Goal: Find specific page/section: Find specific page/section

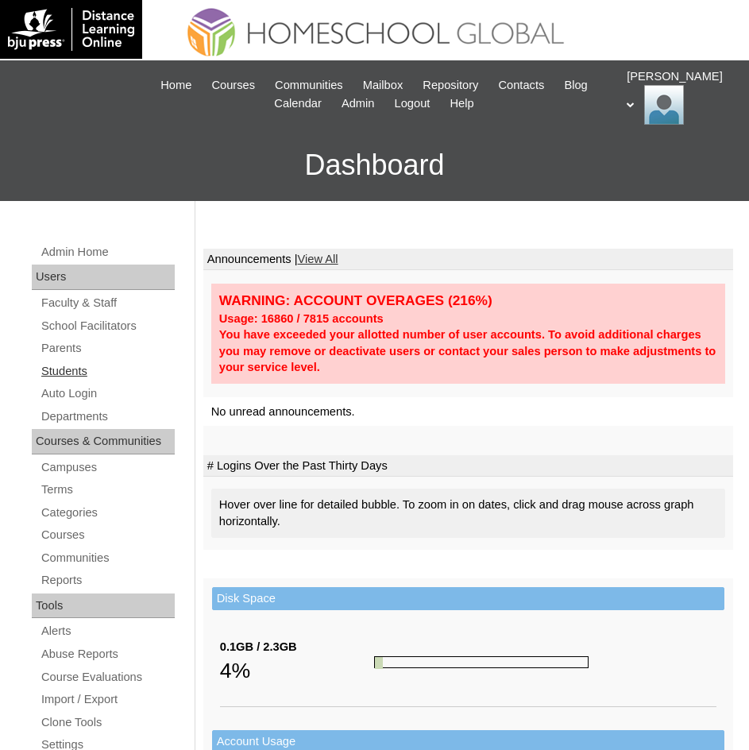
click at [74, 370] on link "Students" at bounding box center [107, 372] width 135 height 20
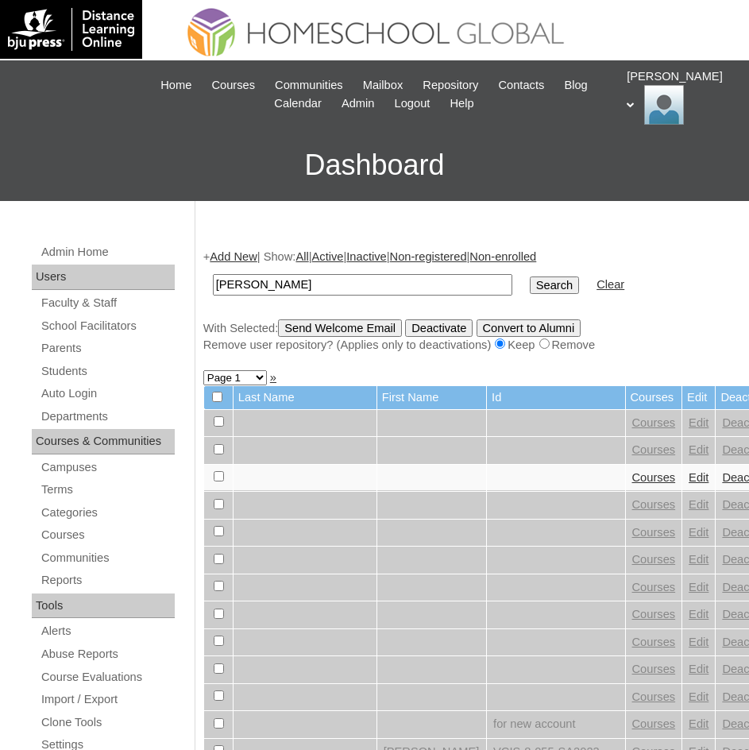
type input "John Nathan"
drag, startPoint x: 505, startPoint y: 278, endPoint x: 493, endPoint y: 283, distance: 12.8
click at [530, 283] on input "Search" at bounding box center [554, 285] width 49 height 17
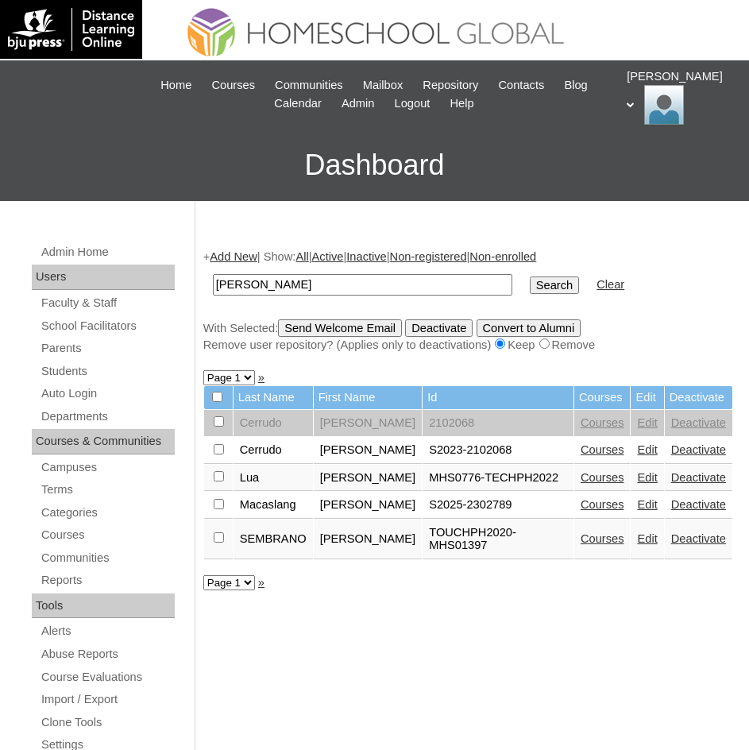
click at [593, 484] on link "Courses" at bounding box center [603, 477] width 44 height 13
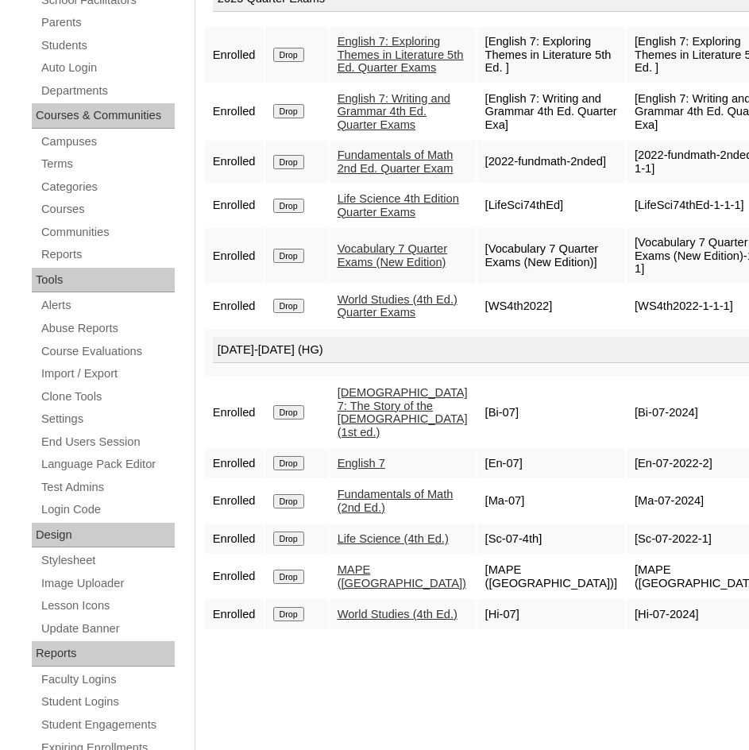
scroll to position [477, 0]
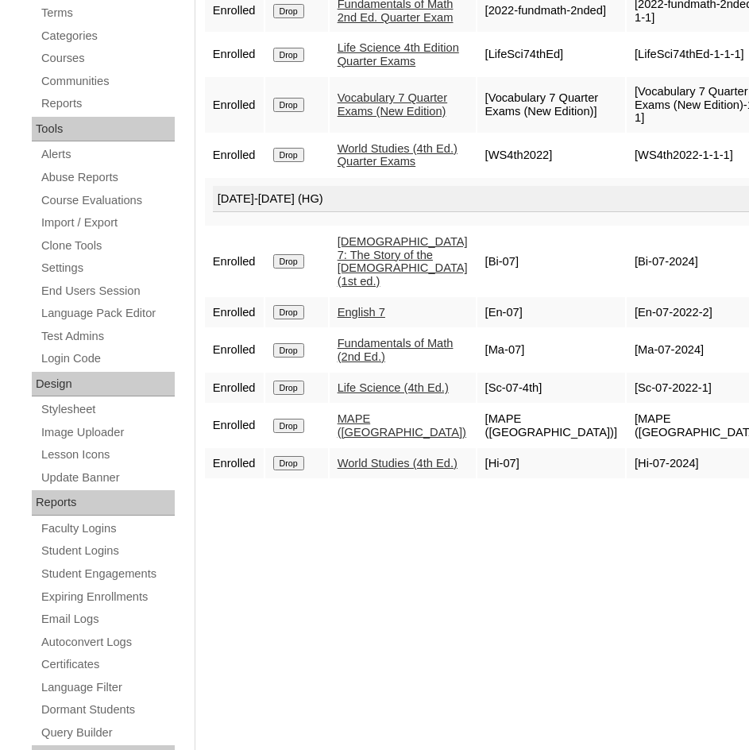
click at [389, 394] on link "Life Science (4th Ed.)" at bounding box center [393, 387] width 111 height 13
